Goal: Task Accomplishment & Management: Manage account settings

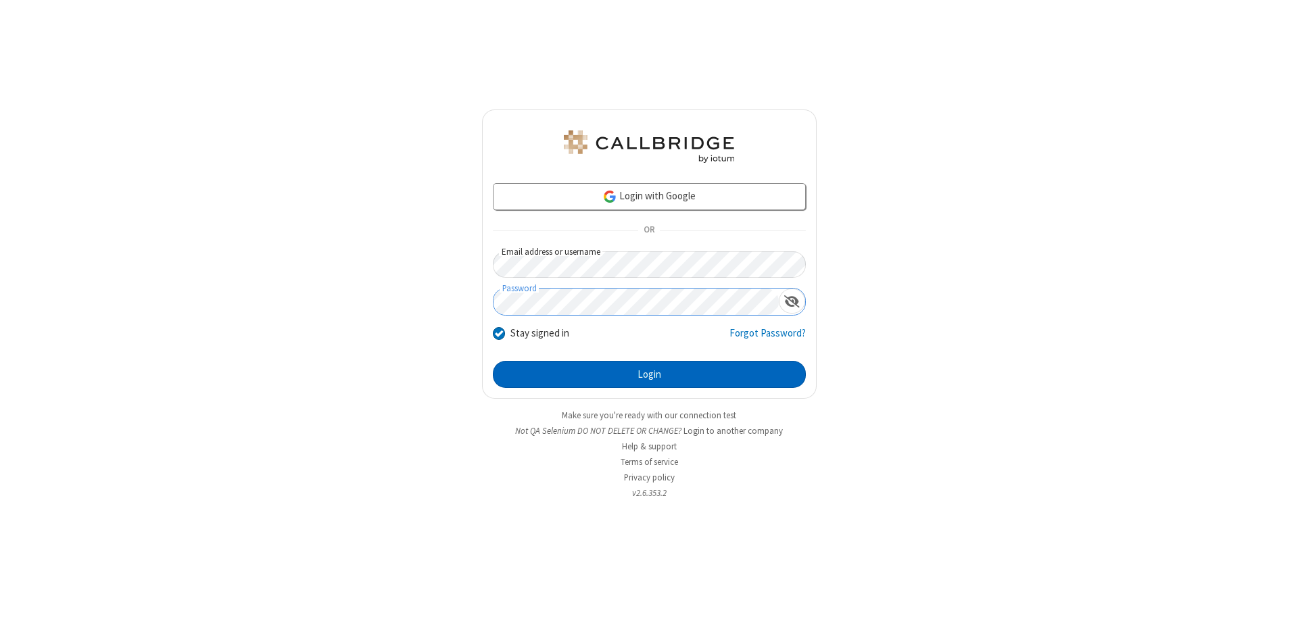
click at [649, 375] on button "Login" at bounding box center [649, 374] width 313 height 27
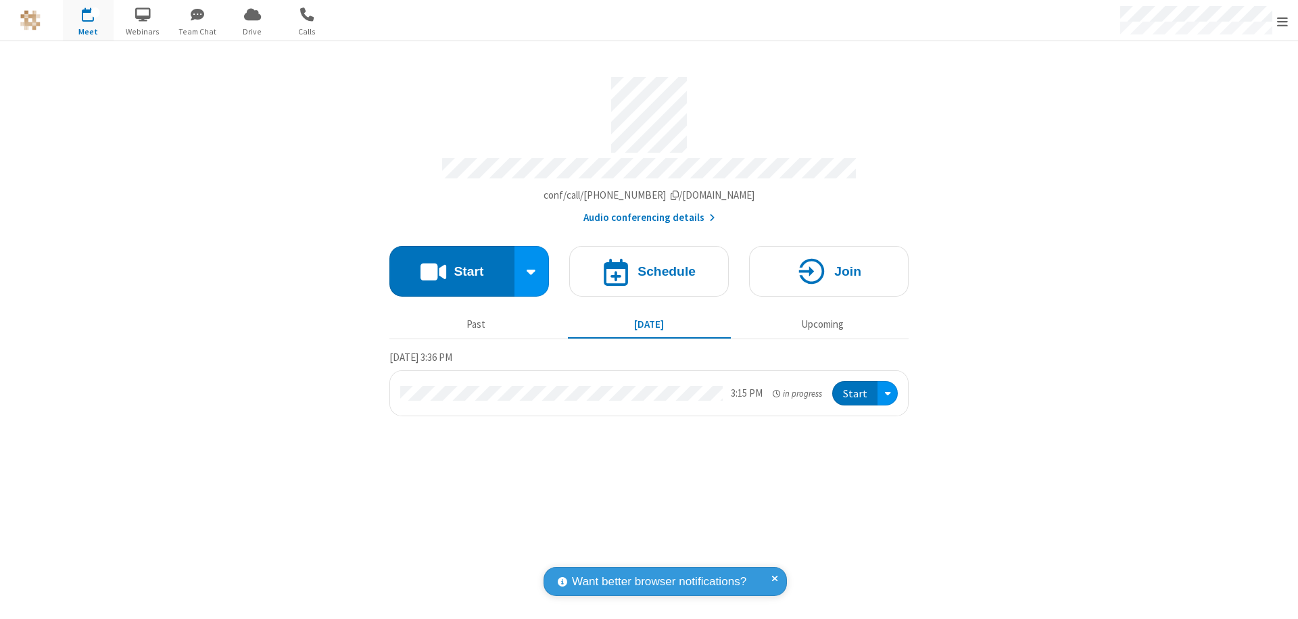
click at [1282, 21] on span "Open menu" at bounding box center [1282, 22] width 11 height 14
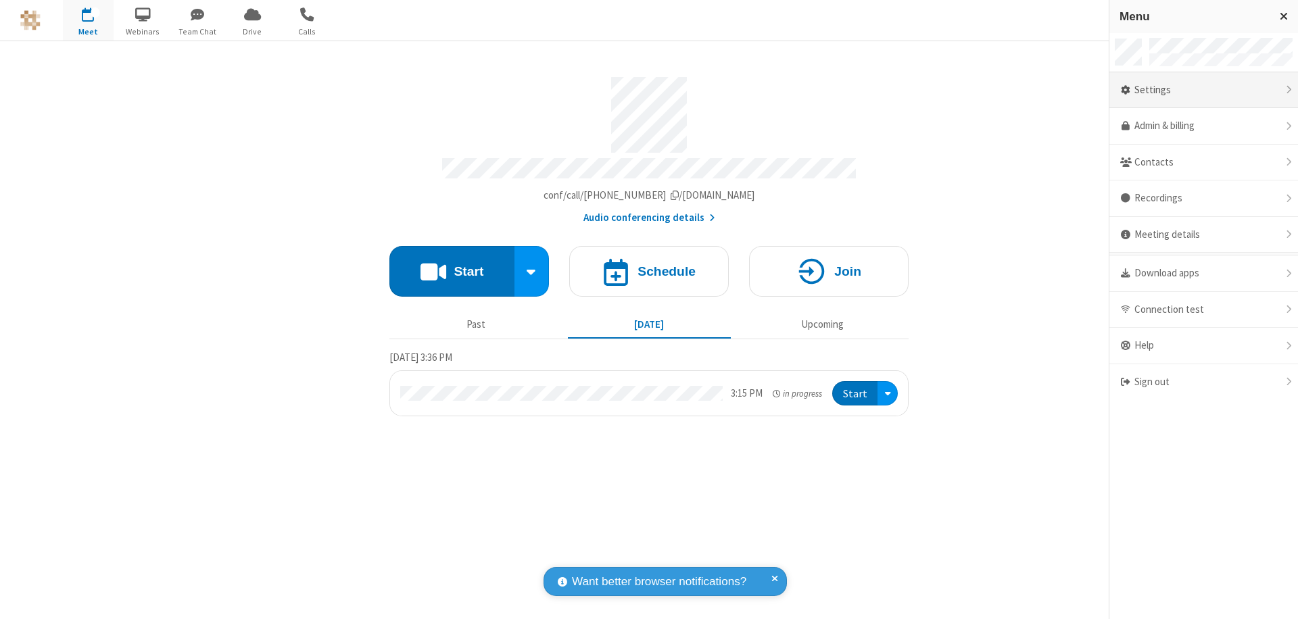
click at [1203, 90] on div "Settings" at bounding box center [1203, 90] width 189 height 37
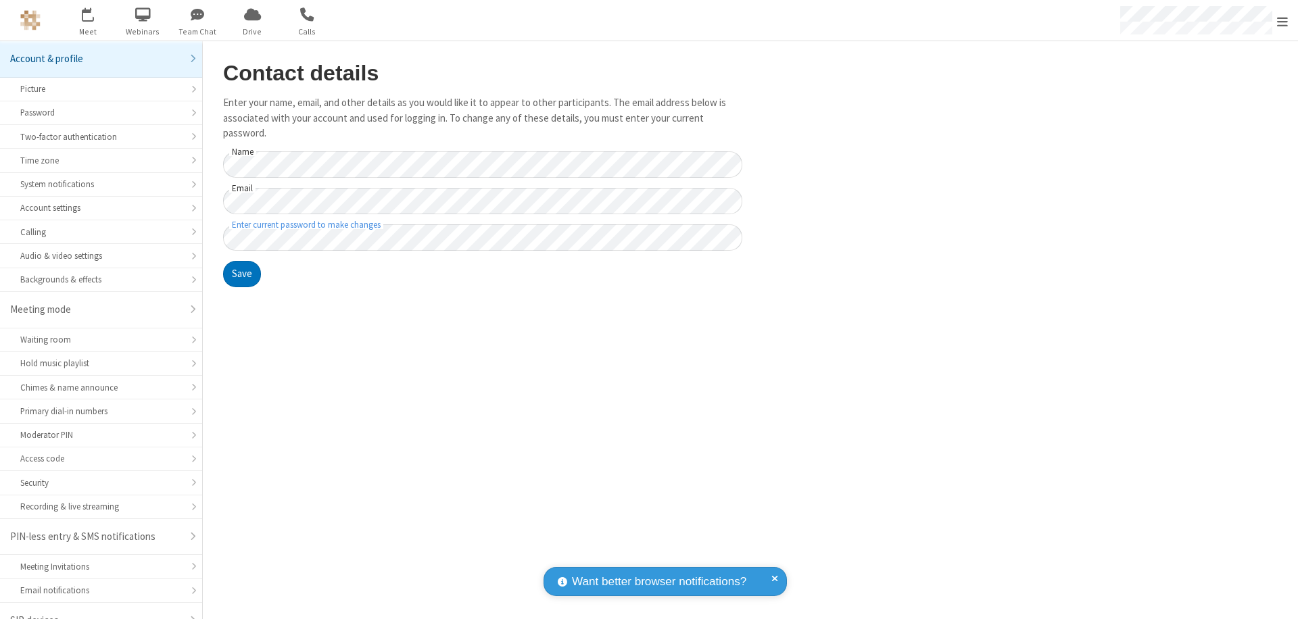
scroll to position [19, 0]
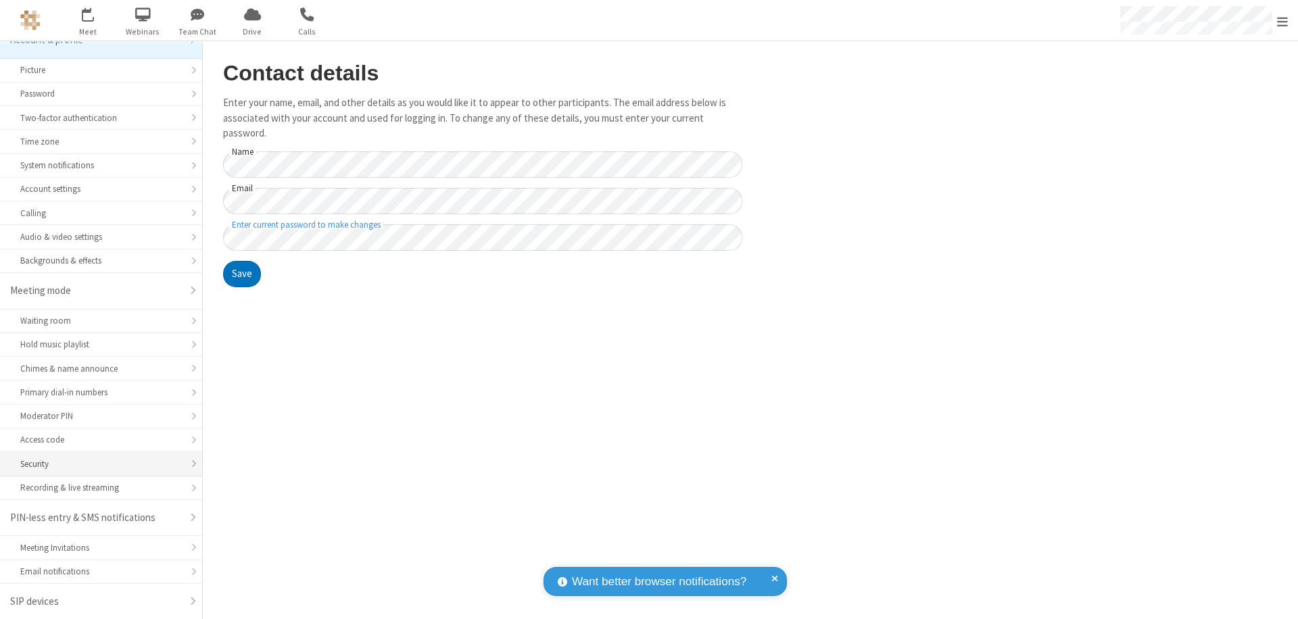
click at [96, 464] on div "Security" at bounding box center [101, 464] width 162 height 13
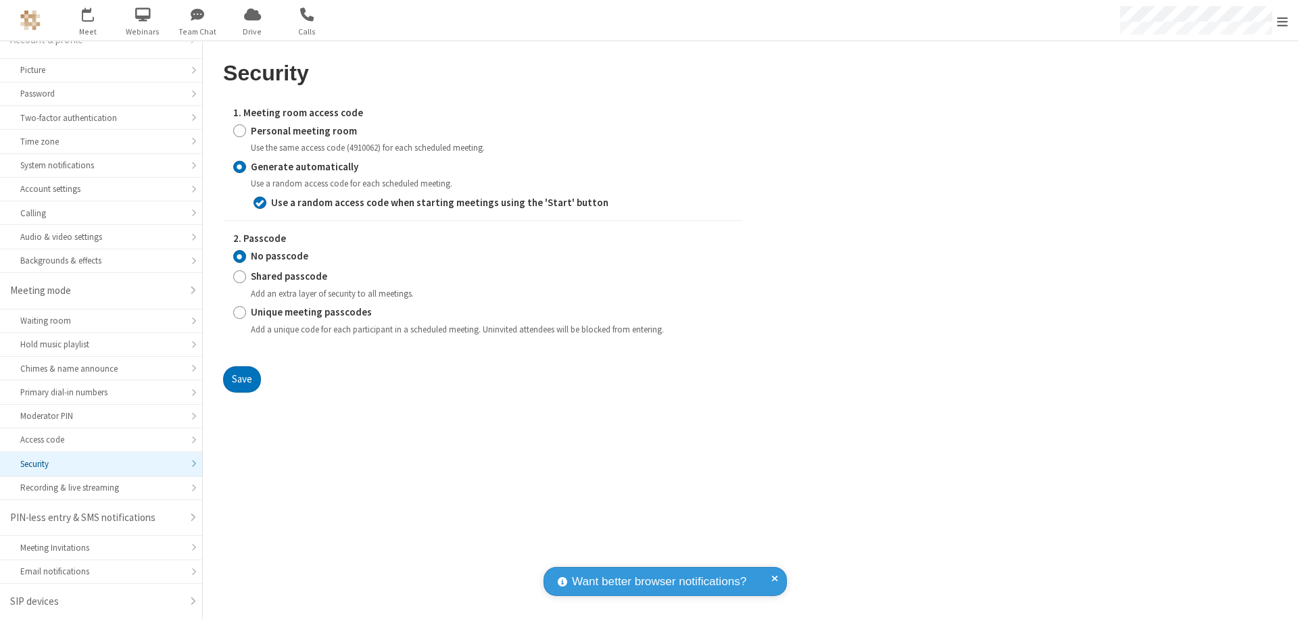
click at [239, 130] on input "Personal meeting room" at bounding box center [239, 131] width 13 height 14
radio input "true"
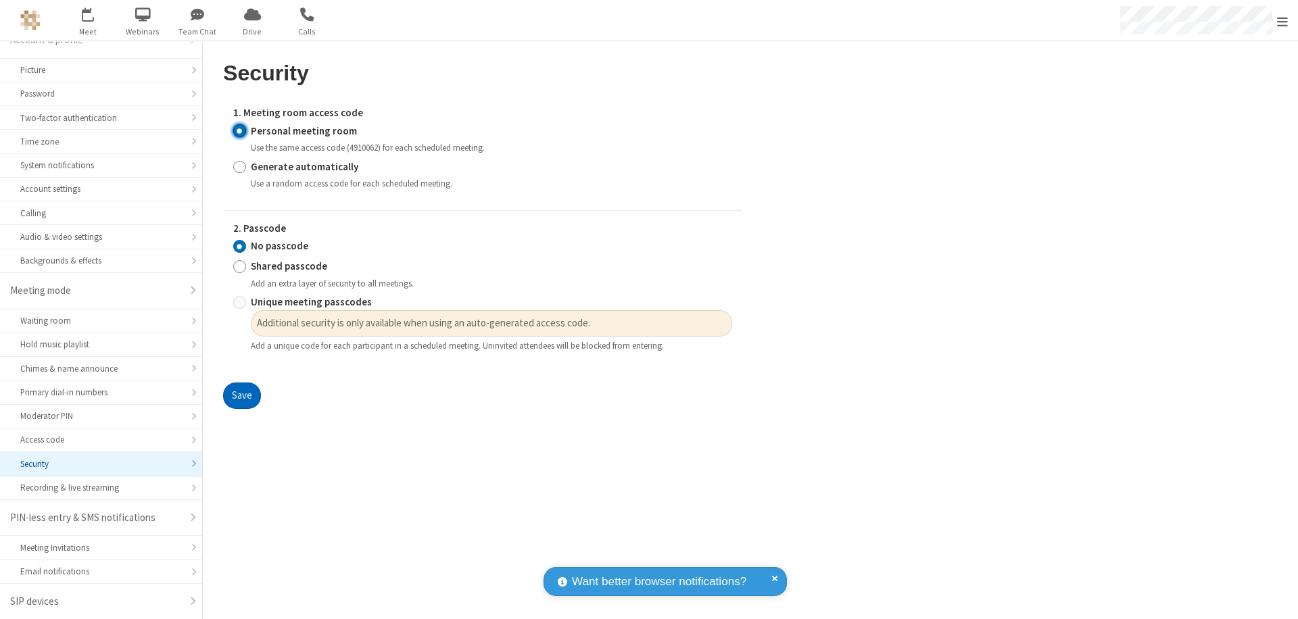
click at [241, 396] on button "Save" at bounding box center [242, 396] width 38 height 27
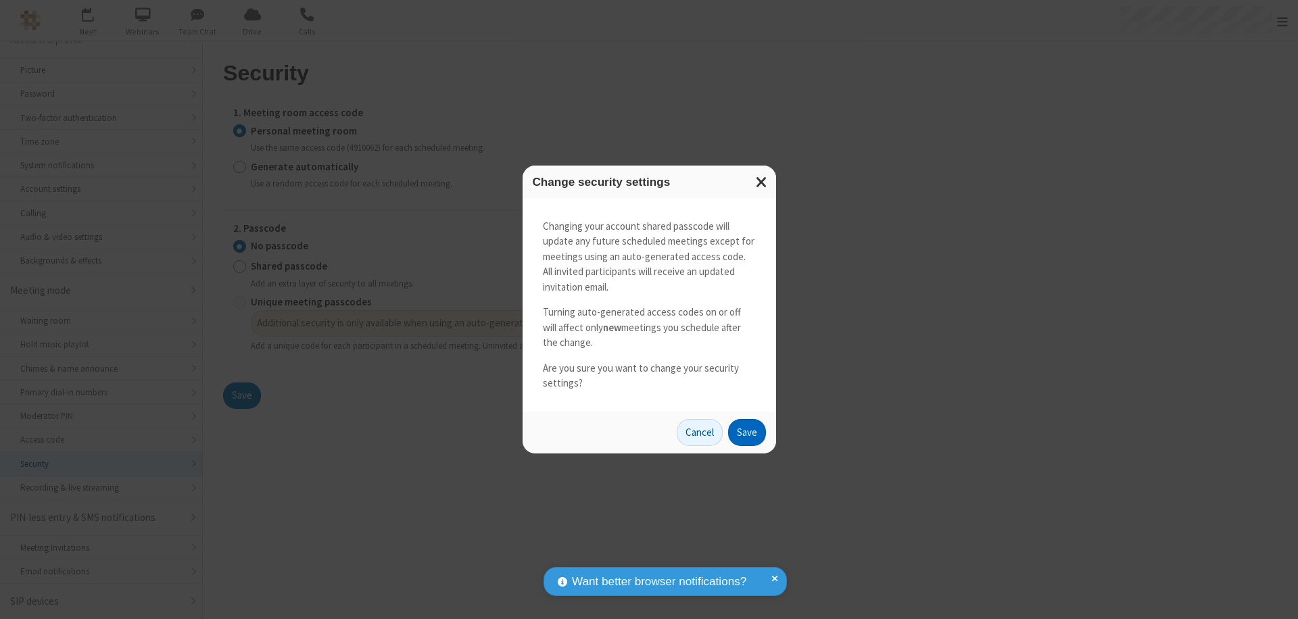
click at [746, 432] on button "Save" at bounding box center [747, 432] width 38 height 27
